Goal: Task Accomplishment & Management: Use online tool/utility

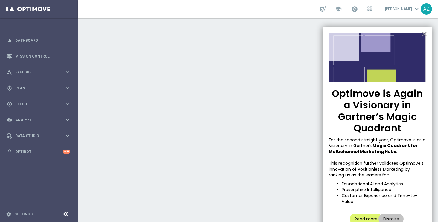
click at [424, 34] on button "×" at bounding box center [425, 34] width 6 height 10
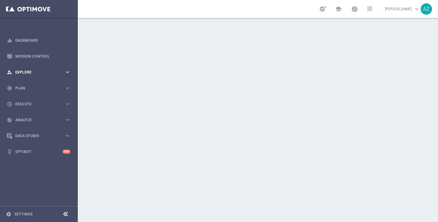
click at [55, 70] on span "Explore" at bounding box center [39, 72] width 49 height 4
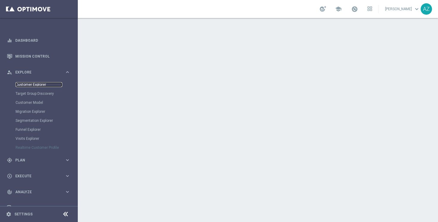
click at [35, 84] on link "Customer Explorer" at bounding box center [39, 84] width 47 height 5
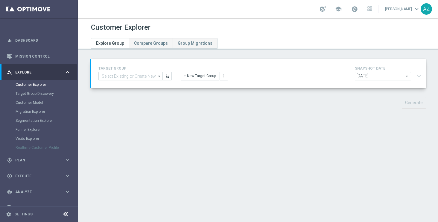
click at [419, 77] on div "[DATE] [DATE] arrow_drop_down search expand_more" at bounding box center [389, 77] width 69 height 10
click at [413, 73] on div "[DATE] [DATE] arrow_drop_down search expand_more" at bounding box center [389, 77] width 69 height 10
click at [195, 78] on button "+ New Target Group" at bounding box center [200, 76] width 39 height 8
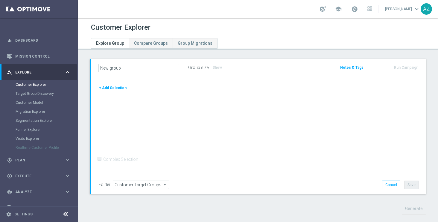
click at [115, 89] on button "+ Add Selection" at bounding box center [112, 87] width 29 height 7
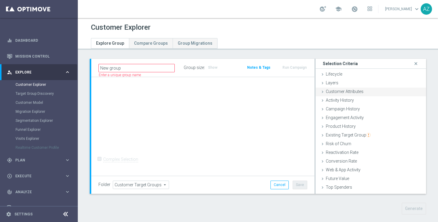
click at [362, 93] on span "Customer Attributes" at bounding box center [345, 91] width 38 height 5
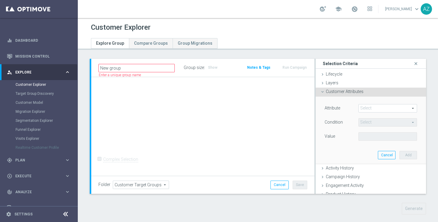
click at [371, 107] on span at bounding box center [388, 108] width 58 height 8
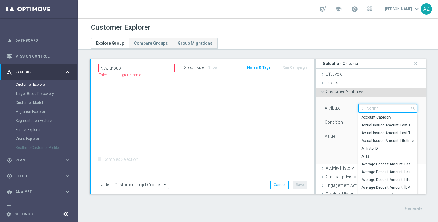
click at [369, 107] on input "search" at bounding box center [388, 108] width 59 height 8
type input "n"
type input "d"
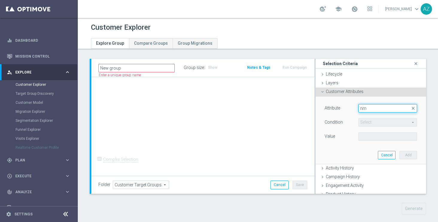
type input "n"
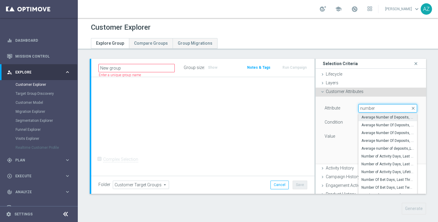
type input "number"
click at [409, 117] on span "Average Number of Deposits, Last Month" at bounding box center [388, 117] width 53 height 5
type input "Average Number of Deposits, Last Month"
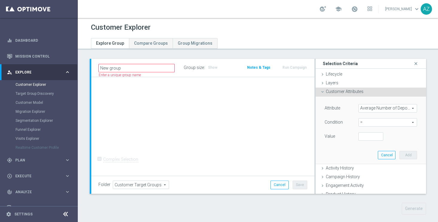
scroll to position [26, 0]
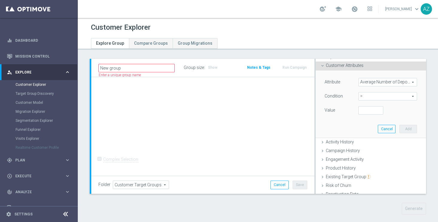
click at [407, 95] on span "=" at bounding box center [388, 96] width 58 height 8
click at [376, 136] on span ">" at bounding box center [388, 136] width 53 height 5
type input ">"
click at [366, 111] on input "number" at bounding box center [371, 110] width 25 height 8
type input "0"
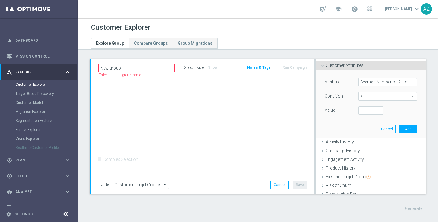
click at [391, 83] on span "Average Number of Deposits, Last Month" at bounding box center [388, 82] width 58 height 8
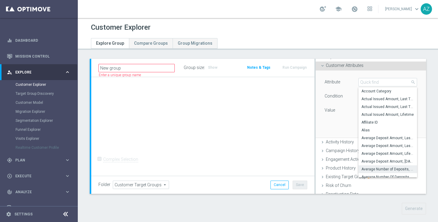
click at [334, 112] on label "Value" at bounding box center [330, 109] width 10 height 5
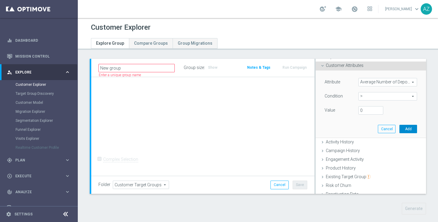
click at [409, 126] on button "Add" at bounding box center [409, 129] width 18 height 8
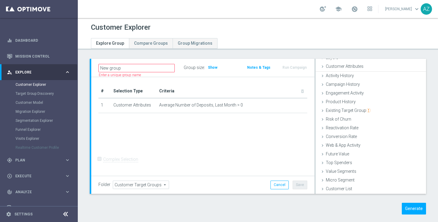
scroll to position [25, 0]
click at [214, 68] on span "Show" at bounding box center [213, 67] width 10 height 4
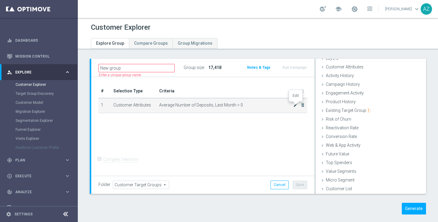
click at [294, 104] on icon "mode_edit" at bounding box center [295, 104] width 5 height 5
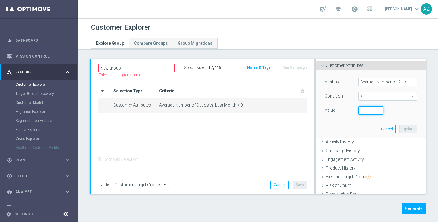
click at [367, 110] on input "0" at bounding box center [371, 110] width 25 height 8
type input "1"
click at [412, 131] on button "Update" at bounding box center [409, 129] width 18 height 8
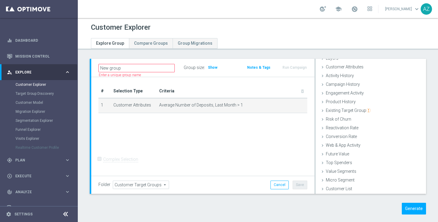
scroll to position [25, 0]
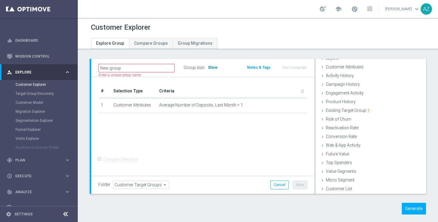
click at [212, 66] on span "Show" at bounding box center [213, 67] width 10 height 4
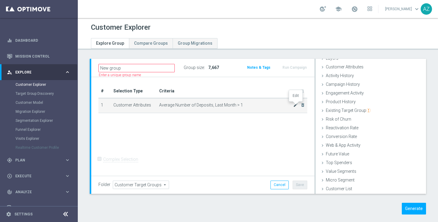
click at [294, 105] on icon "mode_edit" at bounding box center [295, 104] width 5 height 5
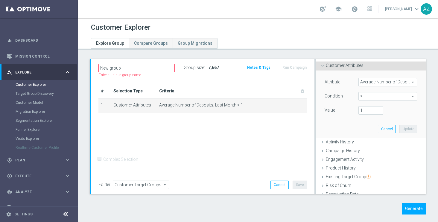
click at [415, 83] on span "Average Number of Deposits, Last Month" at bounding box center [388, 82] width 58 height 8
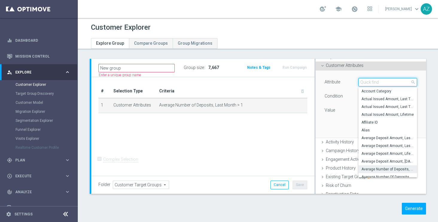
click at [367, 81] on input "search" at bounding box center [388, 82] width 59 height 8
click at [326, 117] on div "Attribute Average Number of Deposits, Last Month Average Number of Deposits, La…" at bounding box center [370, 103] width 101 height 67
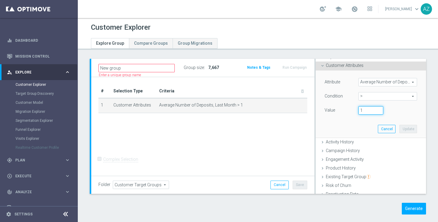
click at [367, 111] on input "1" at bounding box center [371, 110] width 25 height 8
type input "0"
click at [414, 95] on span ">" at bounding box center [388, 96] width 58 height 8
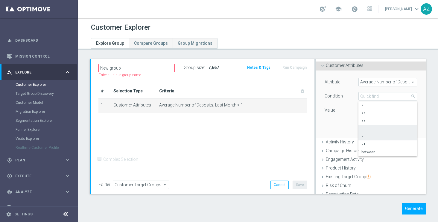
click at [379, 130] on span "=" at bounding box center [388, 128] width 53 height 5
type input "="
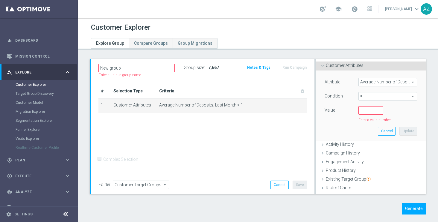
click at [413, 96] on span "=" at bounding box center [388, 96] width 58 height 8
click at [371, 137] on span ">" at bounding box center [388, 136] width 53 height 5
type input ">"
click at [367, 112] on input "number" at bounding box center [371, 110] width 25 height 8
type input "0"
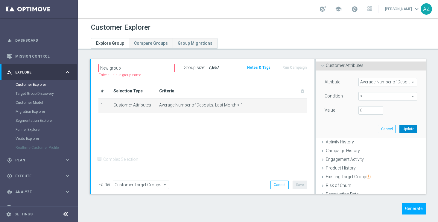
click at [410, 128] on button "Update" at bounding box center [409, 129] width 18 height 8
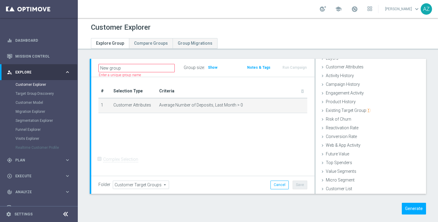
scroll to position [25, 0]
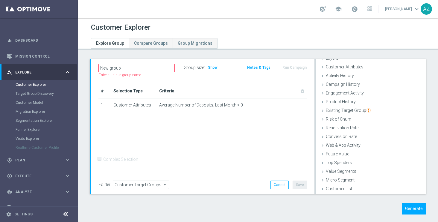
click at [206, 66] on div "Group size : Show" at bounding box center [211, 67] width 55 height 8
click at [212, 67] on span "Show" at bounding box center [213, 67] width 10 height 4
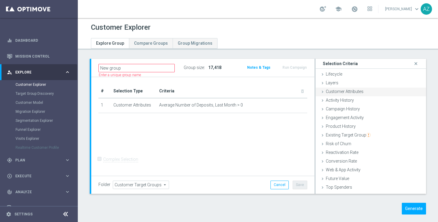
click at [350, 93] on span "Customer Attributes" at bounding box center [345, 91] width 38 height 5
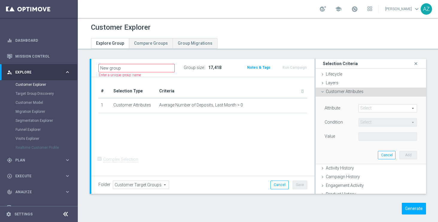
click at [369, 107] on span at bounding box center [388, 108] width 58 height 8
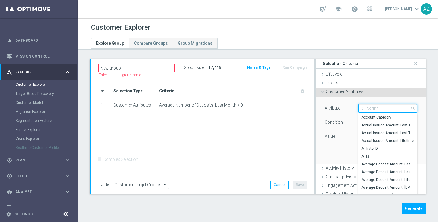
click at [369, 107] on input "search" at bounding box center [388, 108] width 59 height 8
type input "n"
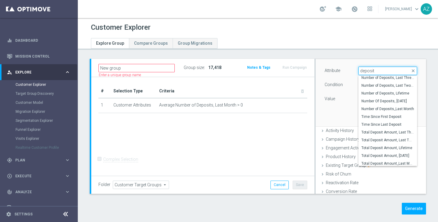
scroll to position [37, 0]
type input "d"
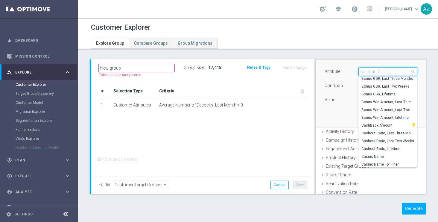
type input "d"
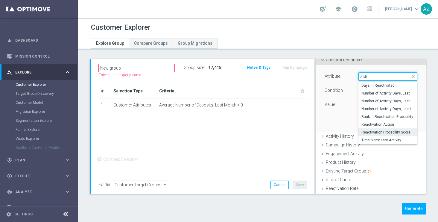
scroll to position [31, 0]
type input "a"
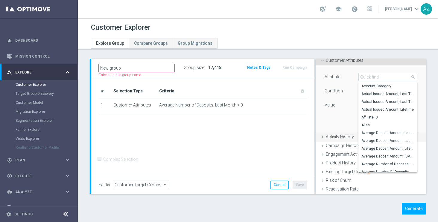
click at [339, 135] on span "Activity History" at bounding box center [340, 136] width 28 height 5
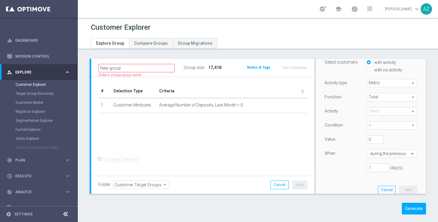
scroll to position [53, 0]
click at [385, 82] on span "Metric" at bounding box center [392, 83] width 50 height 8
click at [382, 97] on span "Total" at bounding box center [392, 97] width 50 height 8
click at [345, 93] on div "Function" at bounding box center [341, 98] width 42 height 10
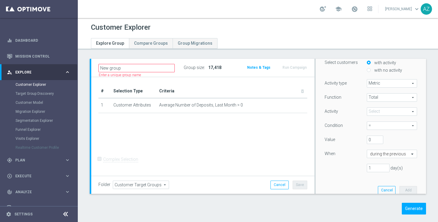
click at [394, 114] on span at bounding box center [392, 111] width 50 height 8
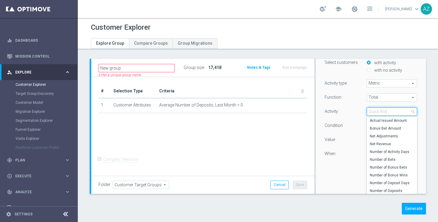
click at [375, 113] on input "search" at bounding box center [392, 111] width 50 height 8
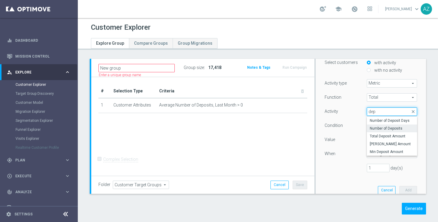
type input "dep"
click at [381, 126] on span "Number of Deposits" at bounding box center [392, 128] width 44 height 5
type input "Number of Deposits"
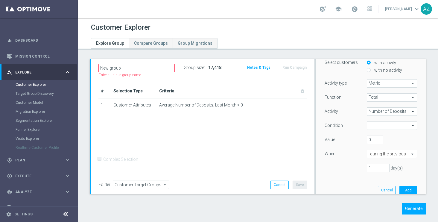
click at [393, 127] on span "=" at bounding box center [392, 126] width 50 height 8
click at [384, 148] on span ">" at bounding box center [392, 150] width 44 height 5
type input ">"
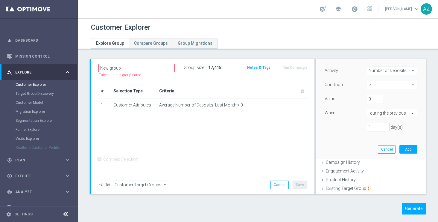
scroll to position [95, 0]
click at [374, 126] on input "1" at bounding box center [378, 125] width 23 height 8
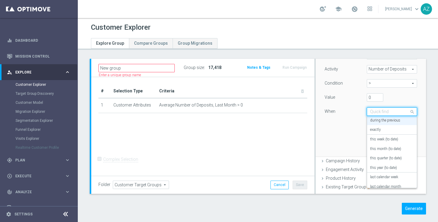
click at [395, 111] on input "text" at bounding box center [386, 111] width 32 height 5
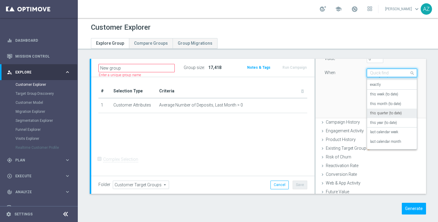
scroll to position [7, 0]
click at [388, 139] on label "last calendar month" at bounding box center [385, 140] width 31 height 5
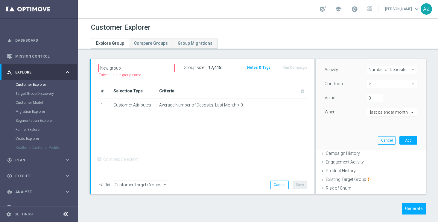
scroll to position [94, 0]
click at [409, 140] on button "Add" at bounding box center [409, 140] width 18 height 8
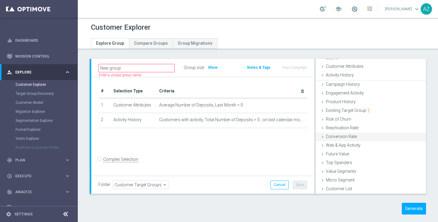
scroll to position [25, 0]
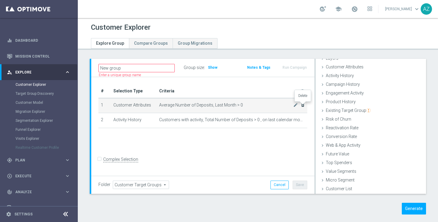
click at [304, 106] on icon "delete_forever" at bounding box center [303, 104] width 5 height 5
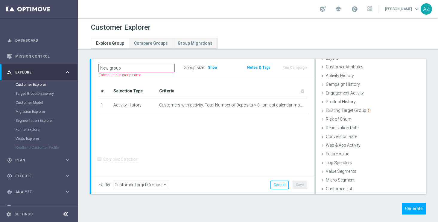
click at [209, 67] on span "Show" at bounding box center [213, 67] width 10 height 4
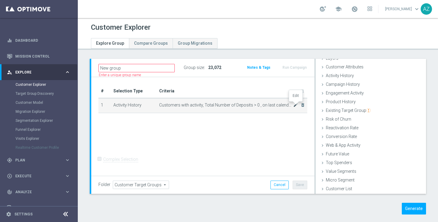
click at [296, 105] on icon "mode_edit" at bounding box center [295, 104] width 5 height 5
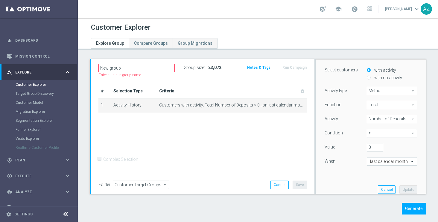
scroll to position [54, 0]
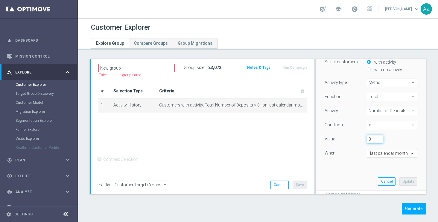
click at [372, 139] on input "0" at bounding box center [375, 139] width 16 height 8
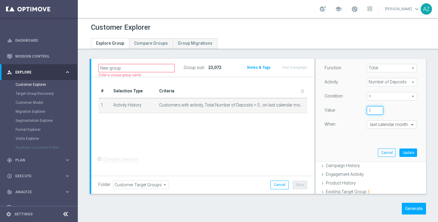
scroll to position [81, 0]
type input "1"
click at [413, 155] on button "Update" at bounding box center [409, 153] width 18 height 8
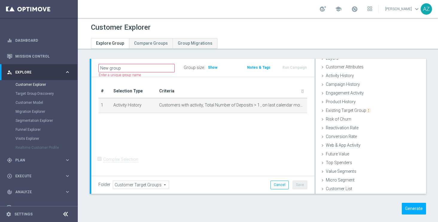
scroll to position [25, 0]
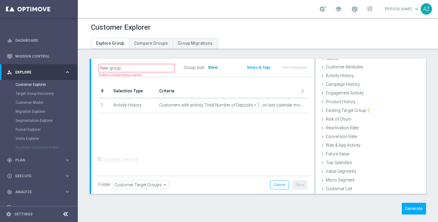
click at [211, 67] on span "Show" at bounding box center [213, 67] width 10 height 4
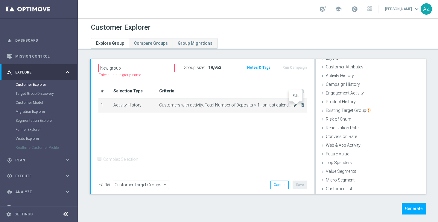
click at [297, 106] on icon "mode_edit" at bounding box center [295, 104] width 5 height 5
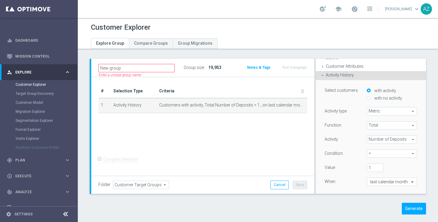
scroll to position [7, 0]
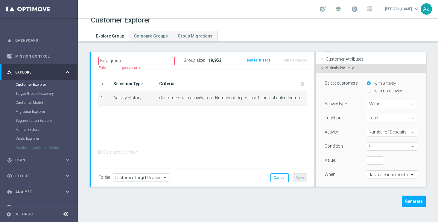
click at [413, 146] on span ">" at bounding box center [392, 146] width 50 height 8
click at [303, 111] on div "# Selection Type Criteria delete_forever 1 Activity History Customers with acti…" at bounding box center [203, 94] width 218 height 34
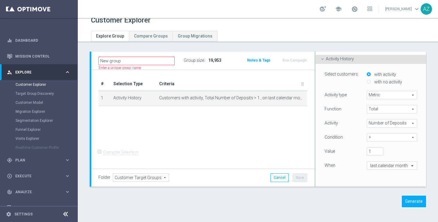
scroll to position [37, 0]
